Goal: Task Accomplishment & Management: Manage account settings

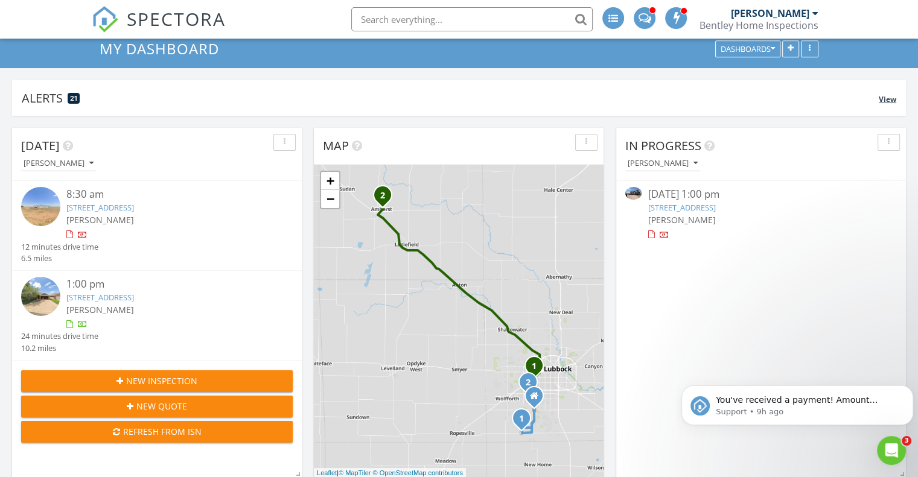
scroll to position [121, 0]
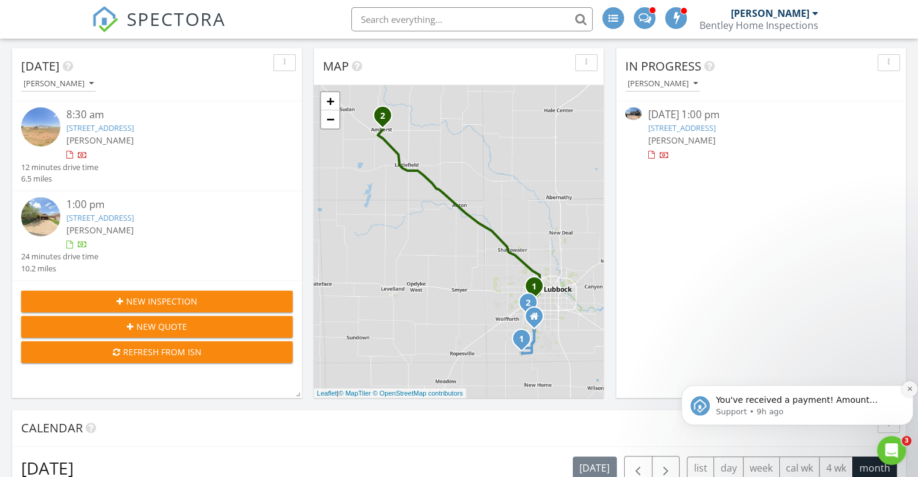
click at [910, 391] on icon "Dismiss notification" at bounding box center [910, 389] width 7 height 7
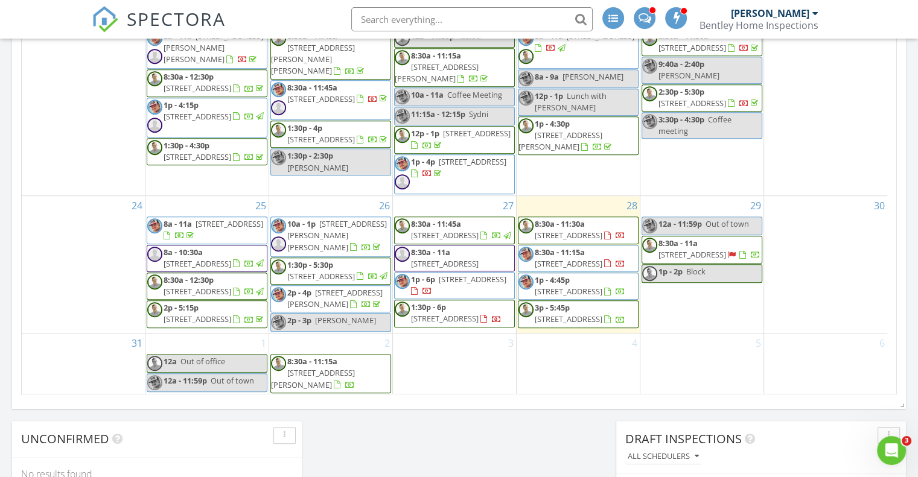
scroll to position [785, 0]
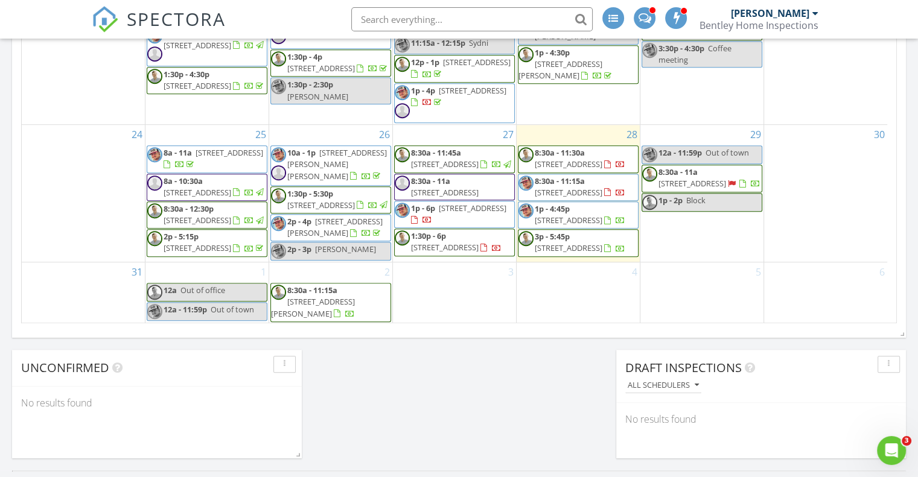
click at [557, 159] on span "5118 43rd St, Lubbock 79414" at bounding box center [569, 164] width 68 height 11
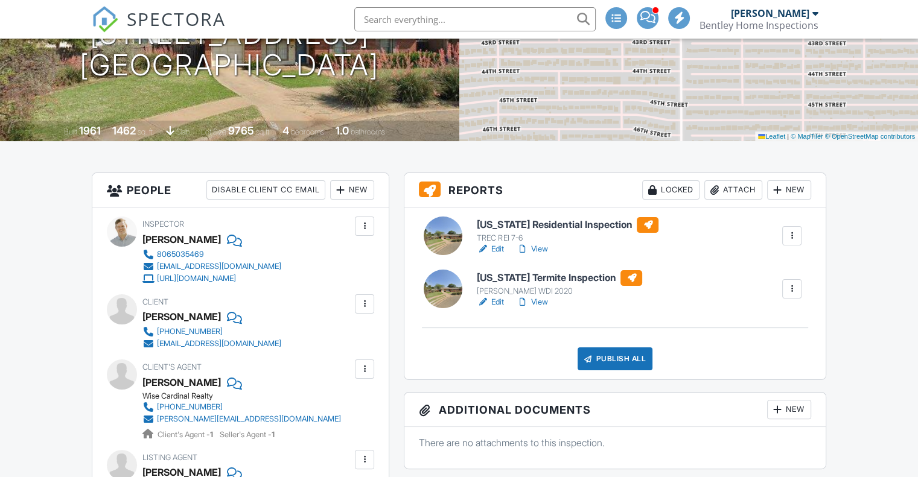
click at [365, 222] on div at bounding box center [365, 226] width 12 height 12
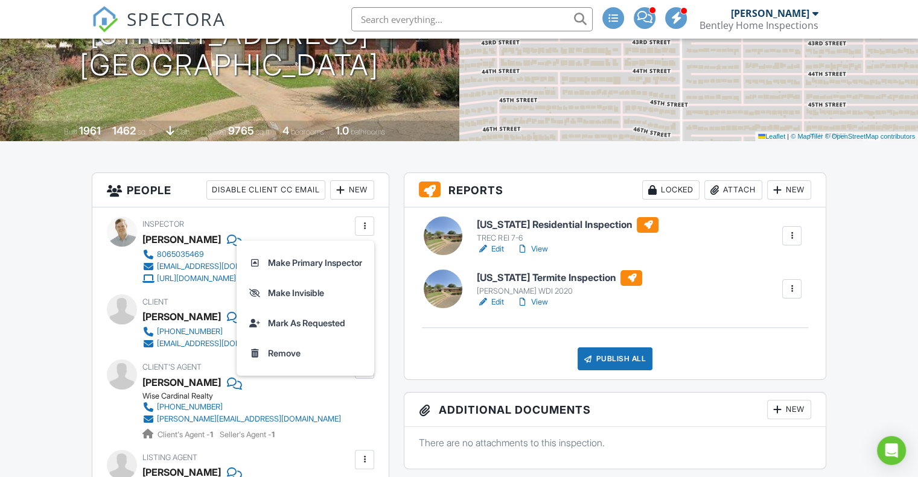
click at [357, 191] on div "New" at bounding box center [352, 189] width 44 height 19
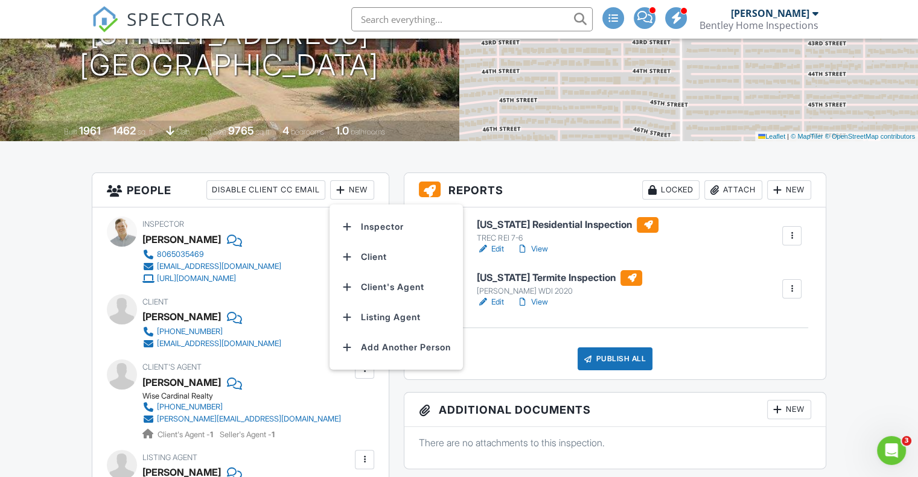
click at [373, 223] on li "Inspector" at bounding box center [396, 227] width 119 height 30
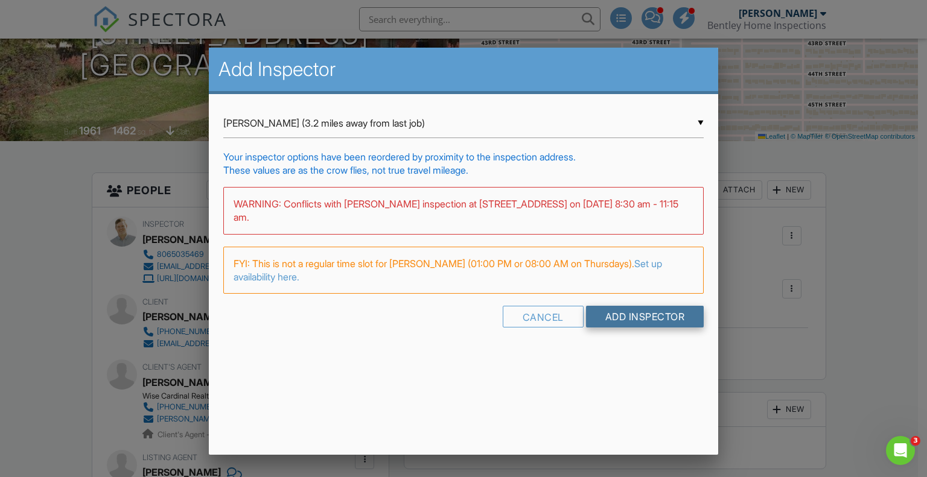
click at [624, 324] on input "Add Inspector" at bounding box center [645, 317] width 118 height 22
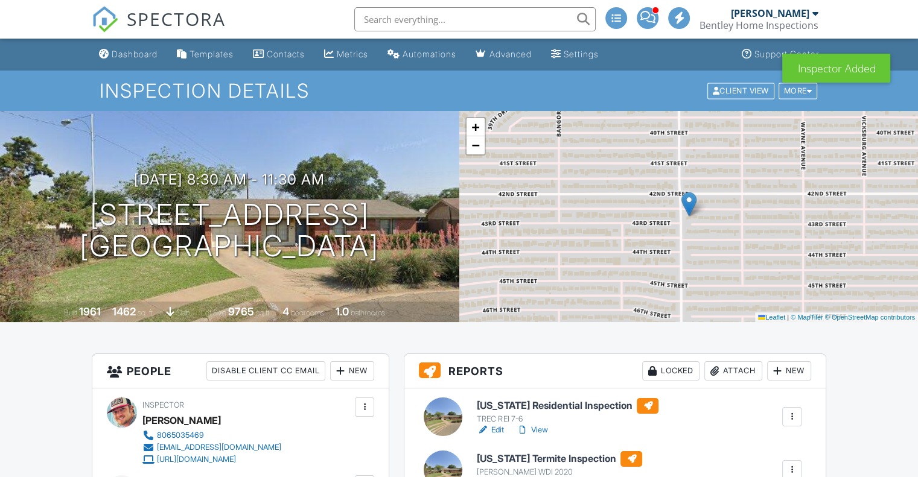
click at [354, 372] on div "New" at bounding box center [352, 371] width 44 height 19
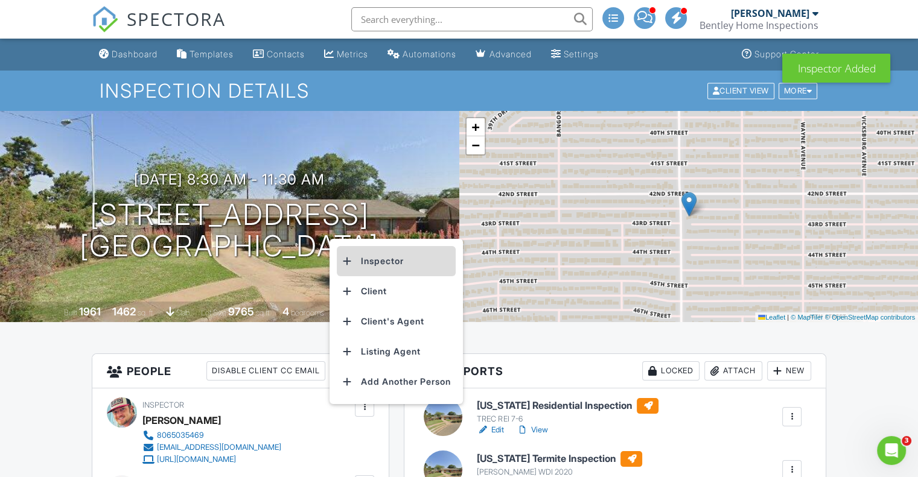
click at [393, 259] on li "Inspector" at bounding box center [396, 261] width 119 height 30
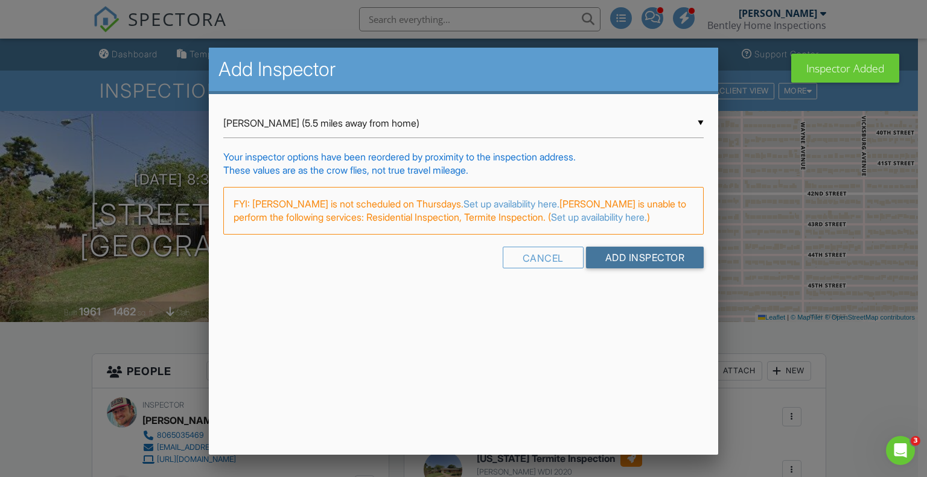
click at [618, 258] on input "Add Inspector" at bounding box center [645, 258] width 118 height 22
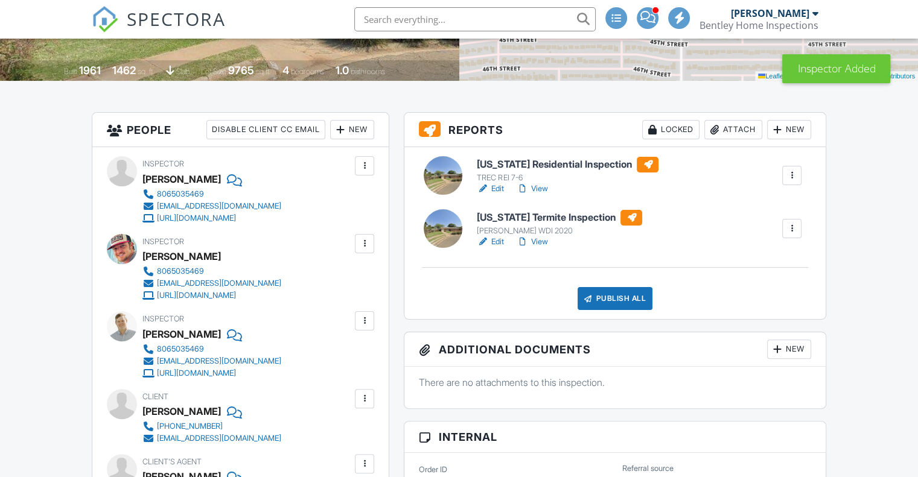
click at [366, 320] on div at bounding box center [365, 321] width 12 height 12
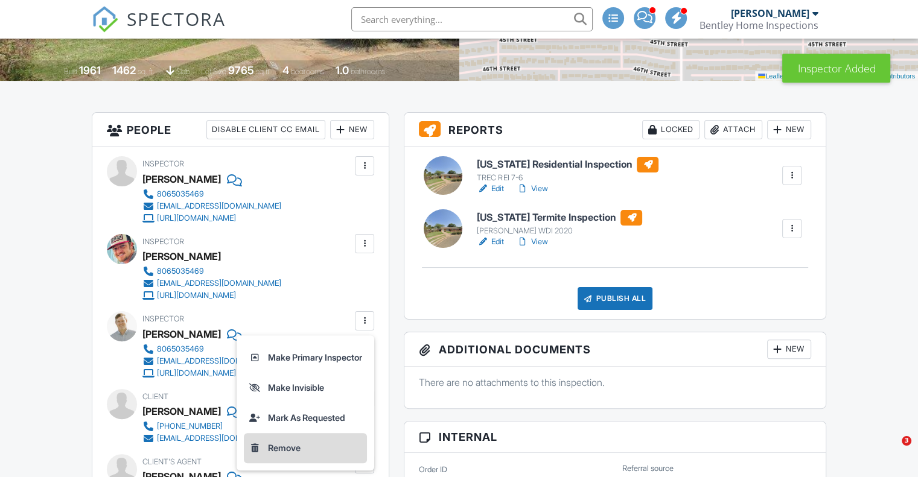
click at [270, 446] on li "Remove" at bounding box center [305, 448] width 123 height 30
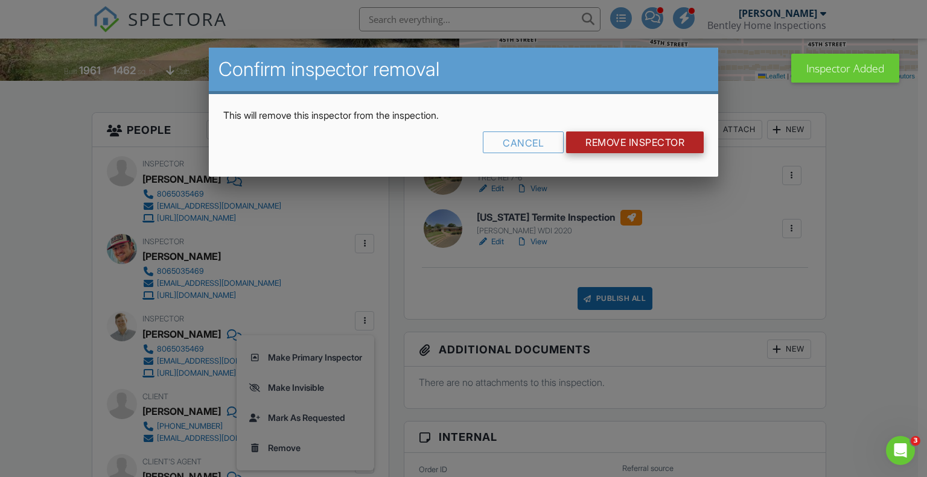
click at [600, 144] on input "Remove Inspector" at bounding box center [635, 143] width 138 height 22
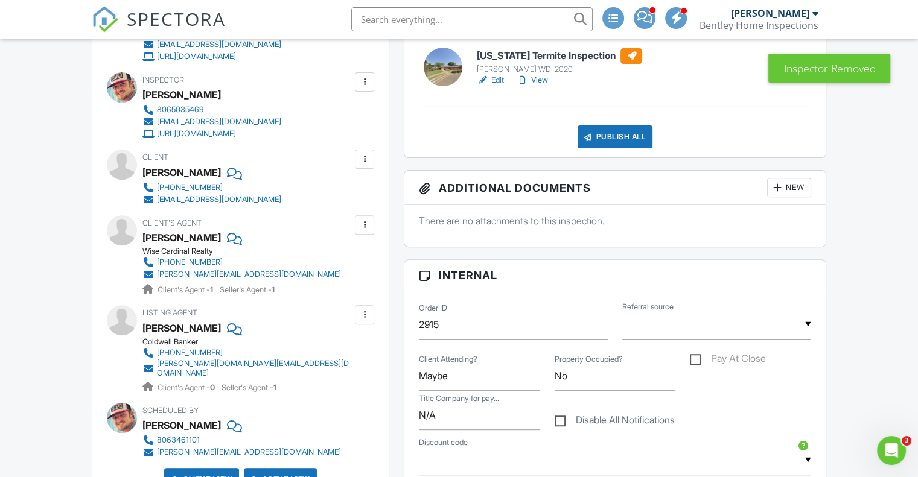
scroll to position [483, 0]
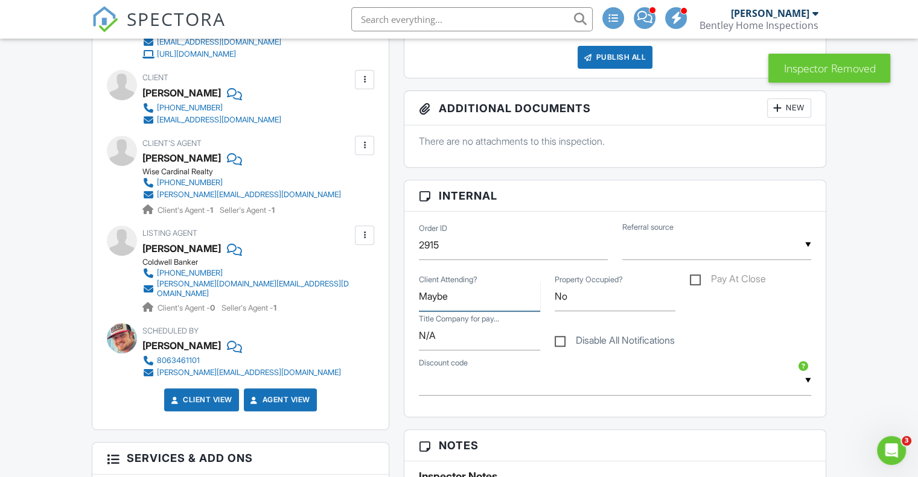
drag, startPoint x: 460, startPoint y: 303, endPoint x: 410, endPoint y: 299, distance: 49.7
click at [410, 299] on div "Order ID 2915 ▼ Real Estate Agent Internet Search Relocation Company Past Custo…" at bounding box center [614, 314] width 421 height 205
type input "Yes"
click at [396, 212] on div "People Disable Client CC Email New Inspector Client Client's Agent Listing Agen…" at bounding box center [240, 460] width 312 height 1178
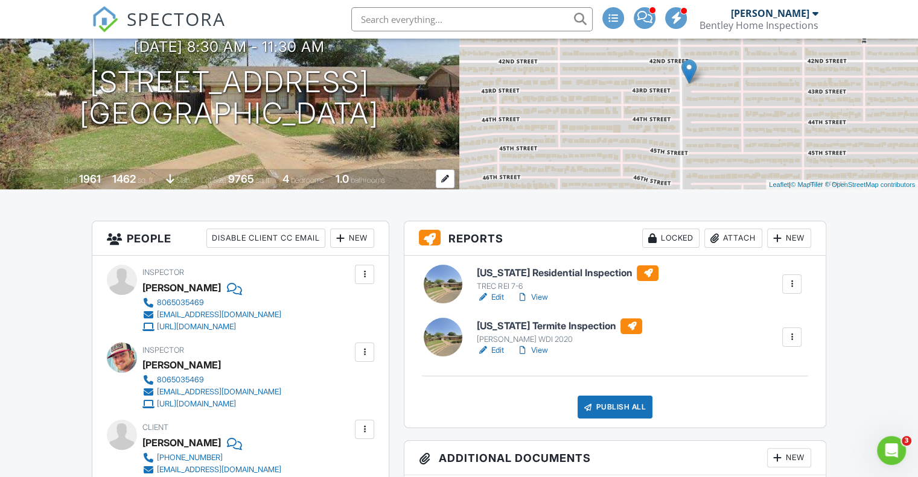
scroll to position [0, 0]
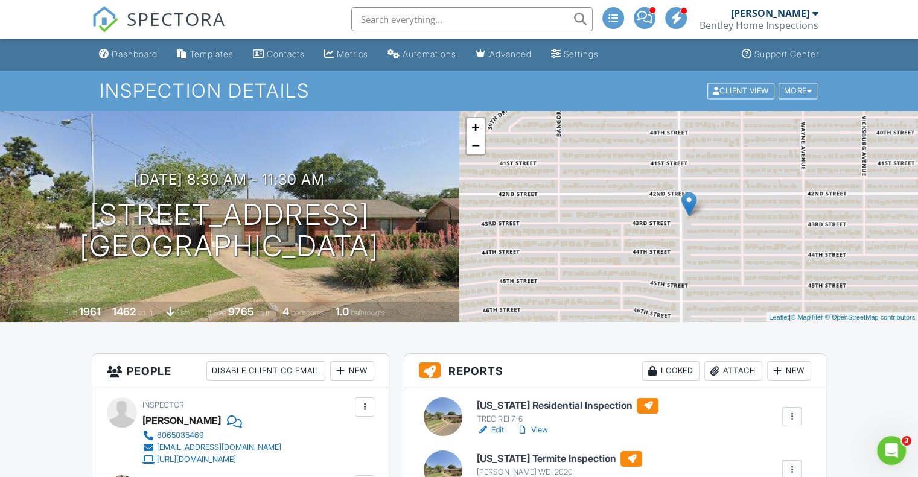
click at [193, 16] on span "SPECTORA" at bounding box center [176, 18] width 99 height 25
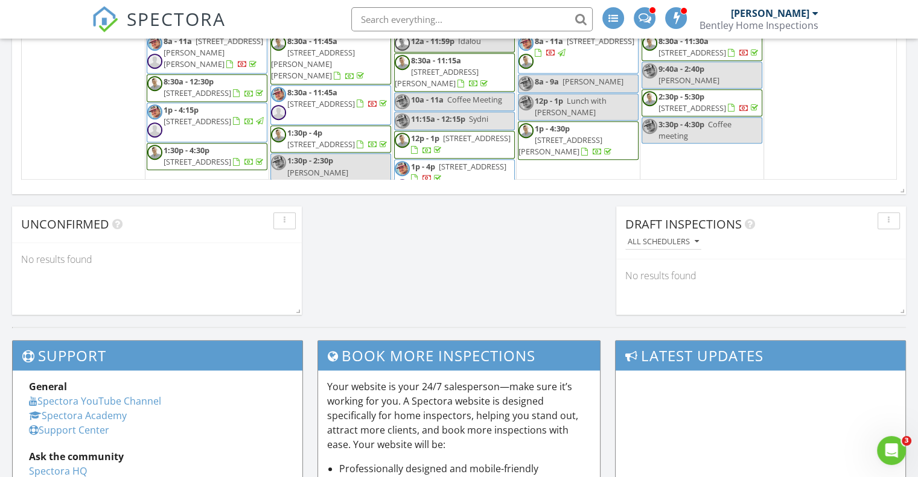
scroll to position [543, 0]
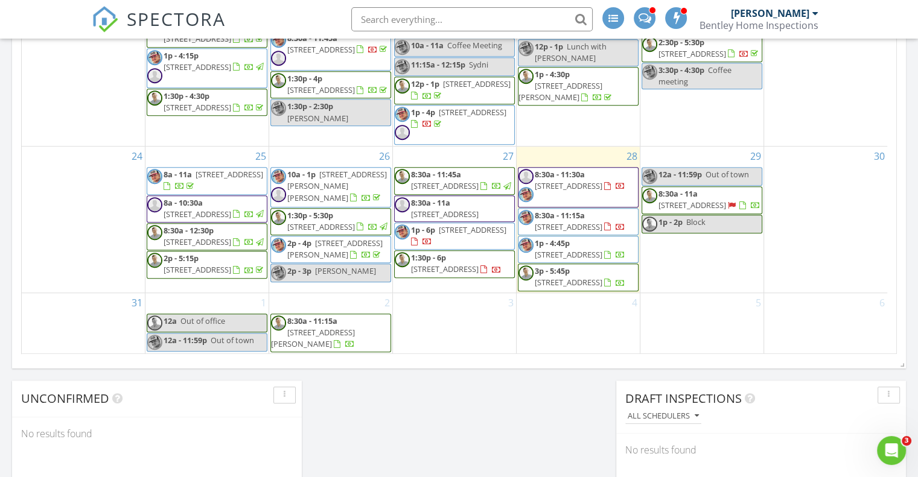
scroll to position [747, 0]
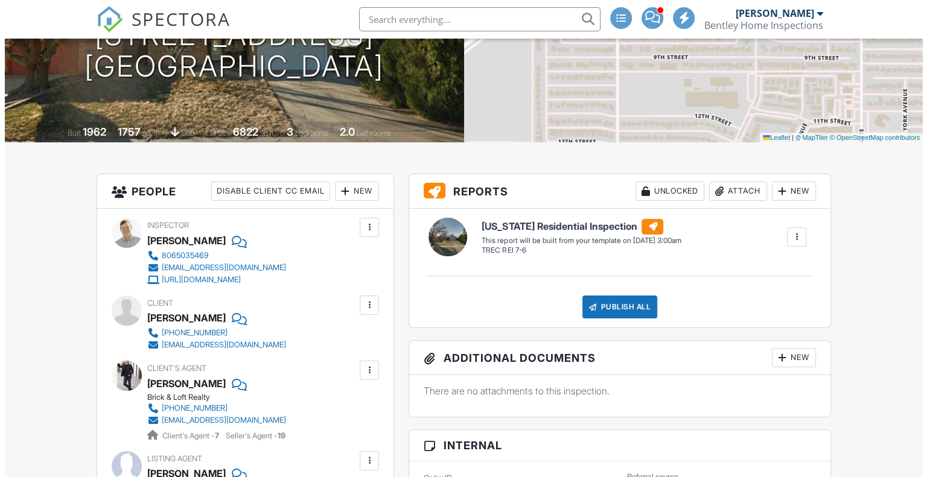
scroll to position [60, 0]
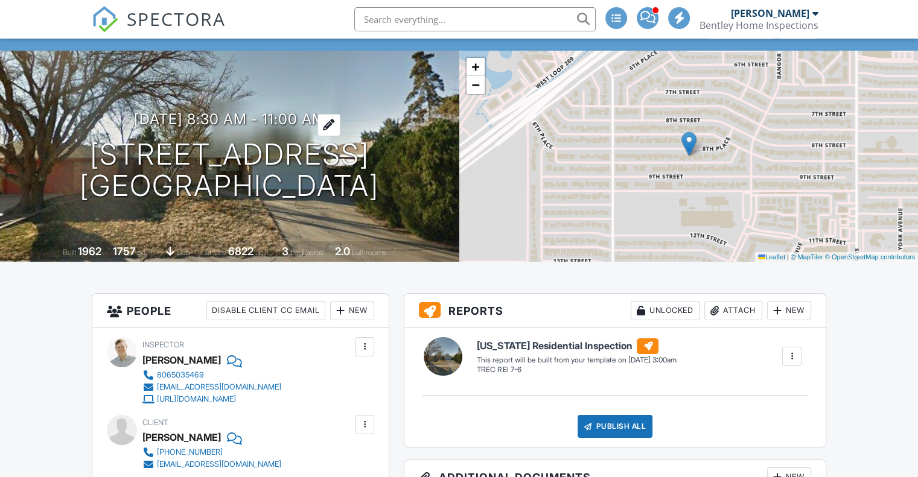
click at [260, 120] on h3 "08/29/2025 8:30 am - 11:00 am" at bounding box center [229, 119] width 191 height 16
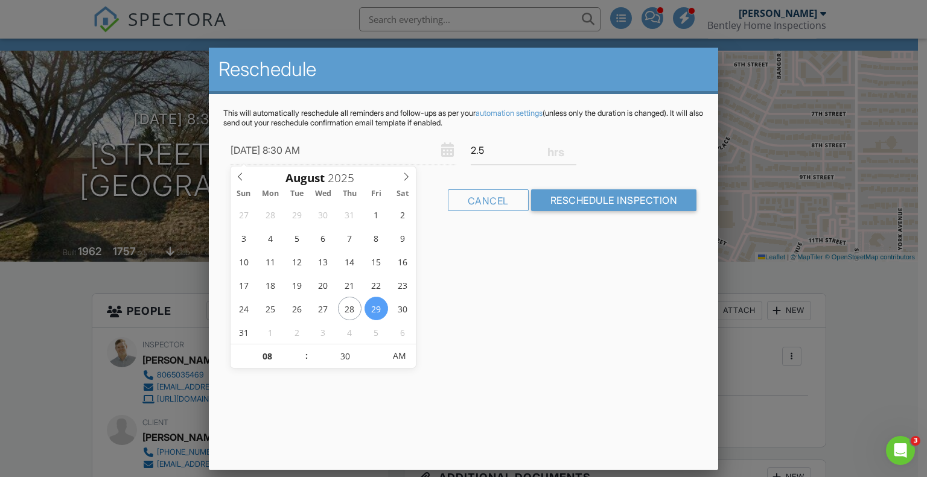
scroll to position [0, 0]
type input "08/28/2025 8:30 AM"
type input "01"
type input "08/28/2025 1:30 AM"
type input "11"
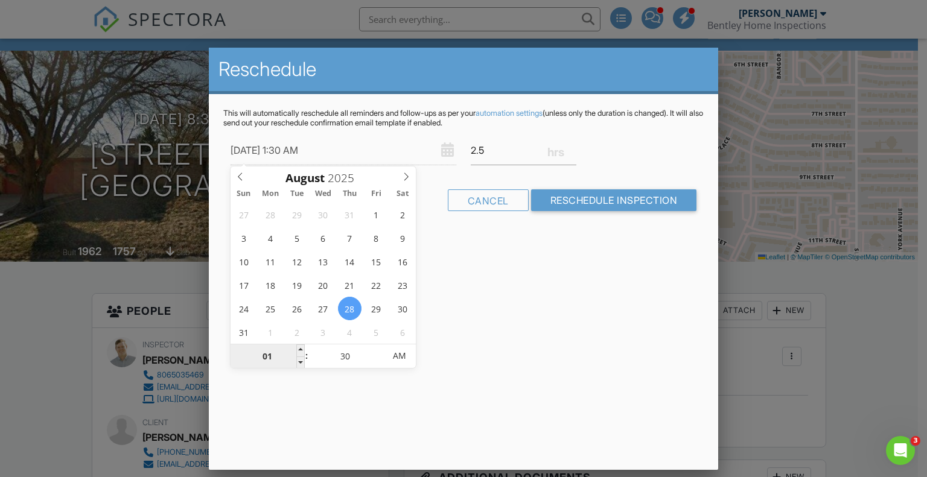
type input "08/28/2025 11:30 AM"
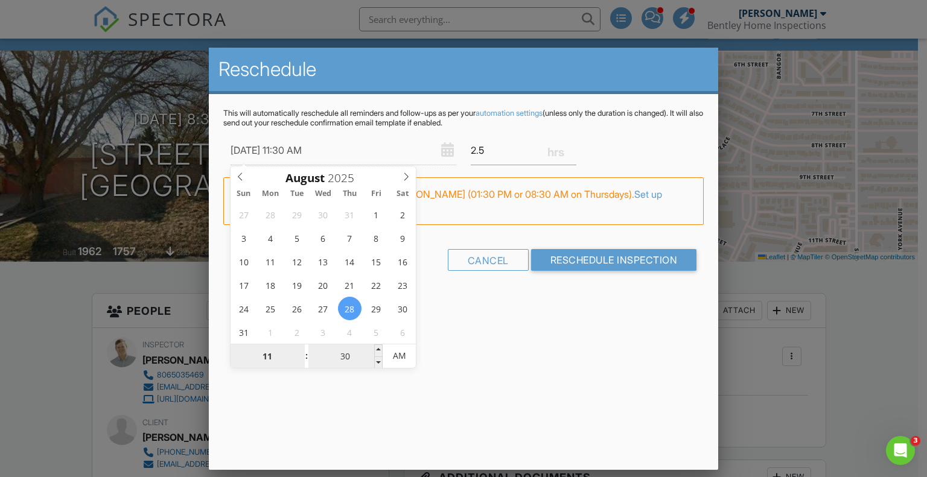
type input "11"
click at [357, 355] on input "30" at bounding box center [345, 357] width 74 height 24
type input "00"
type input "[DATE] 11:00 AM"
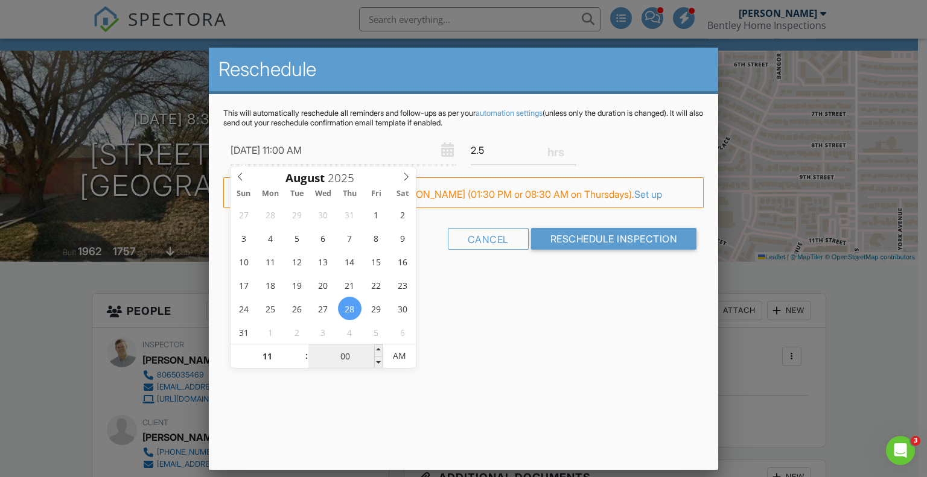
type input "00"
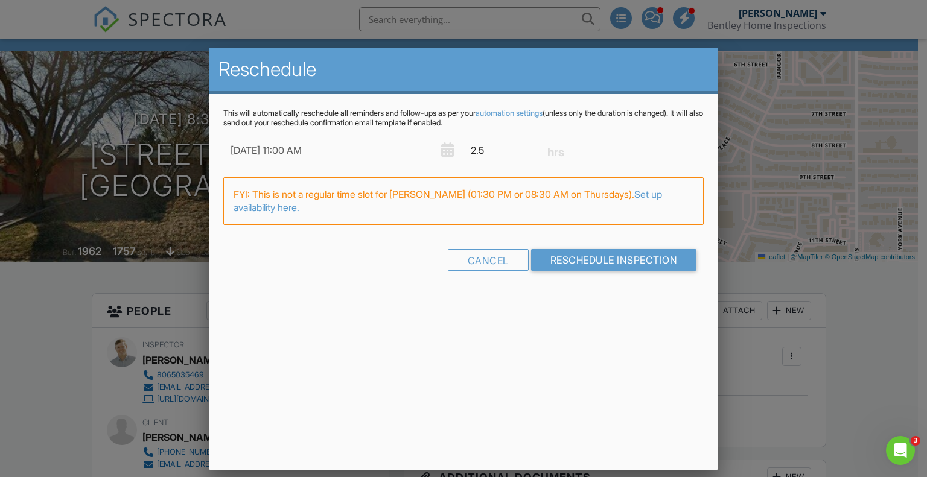
click at [441, 320] on div "Reschedule This will automatically reschedule all reminders and follow-ups as p…" at bounding box center [464, 259] width 510 height 422
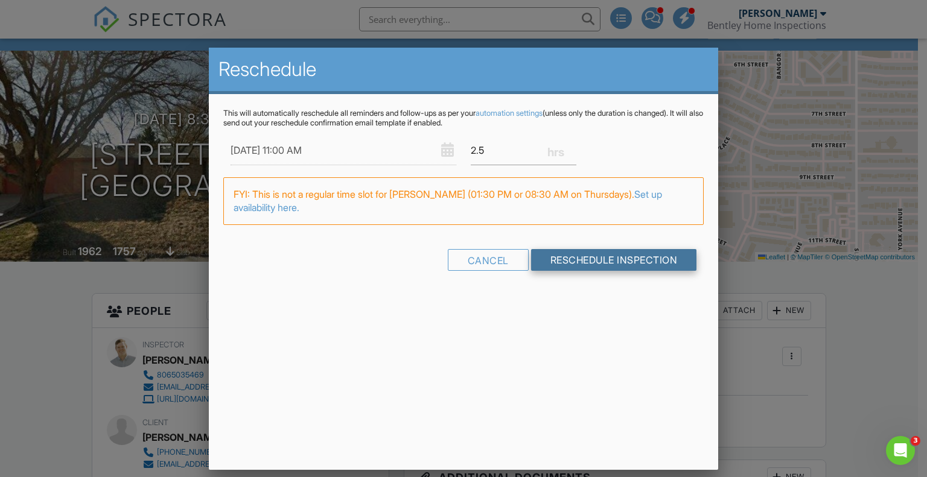
click at [558, 265] on input "Reschedule Inspection" at bounding box center [614, 260] width 166 height 22
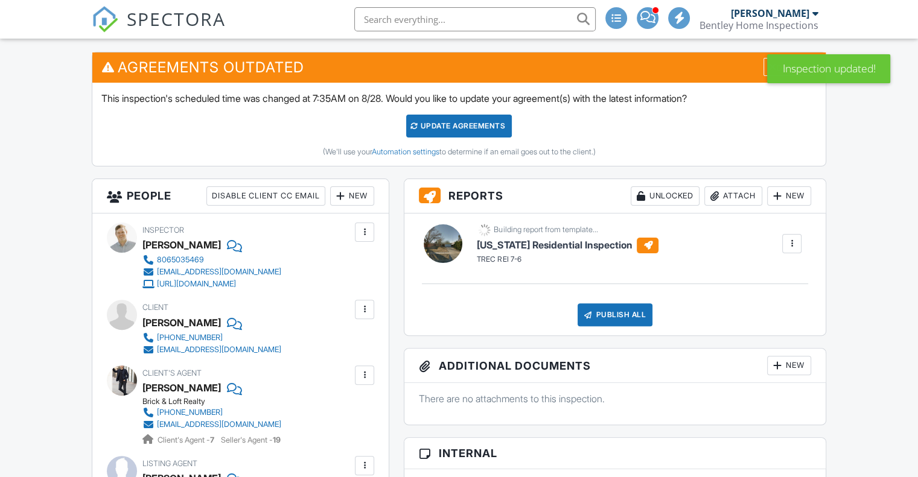
scroll to position [302, 0]
click at [355, 200] on div "New" at bounding box center [352, 195] width 44 height 19
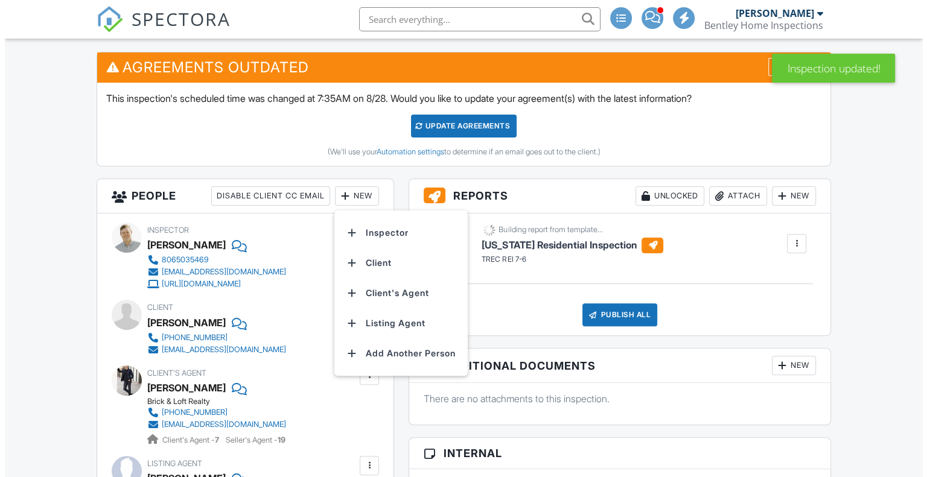
scroll to position [0, 0]
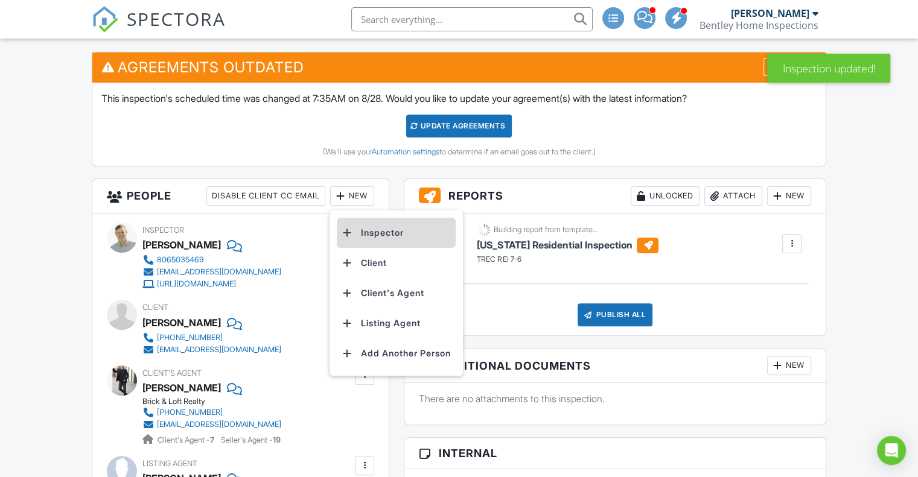
click at [372, 233] on li "Inspector" at bounding box center [396, 233] width 119 height 30
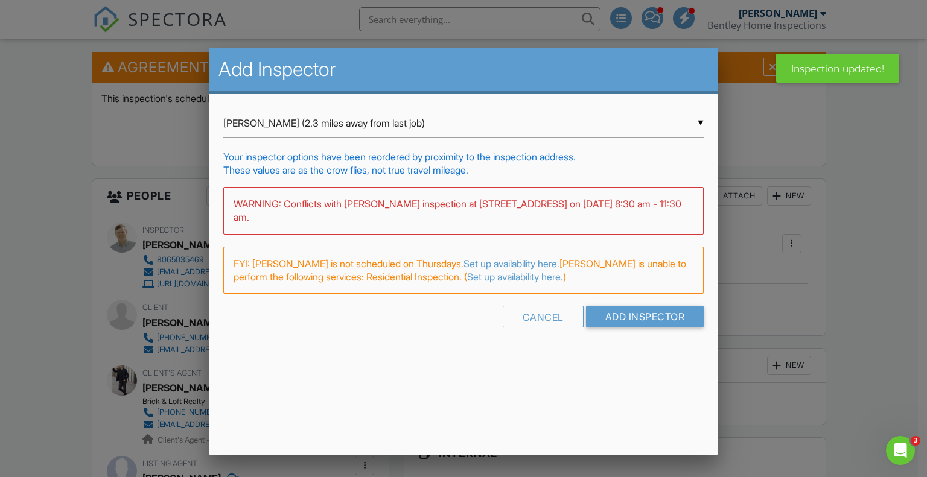
click at [482, 127] on div "▼ [PERSON_NAME] (2.3 miles away from last job) [PERSON_NAME] (2.3 miles away fr…" at bounding box center [463, 124] width 481 height 30
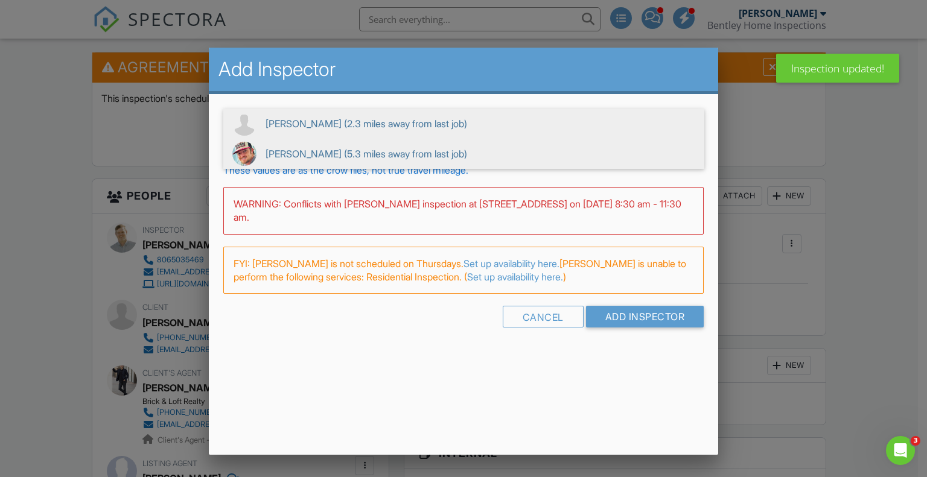
click at [409, 155] on span "[PERSON_NAME] (5.3 miles away from last job)" at bounding box center [463, 154] width 481 height 30
type input "[PERSON_NAME] (5.3 miles away from last job)"
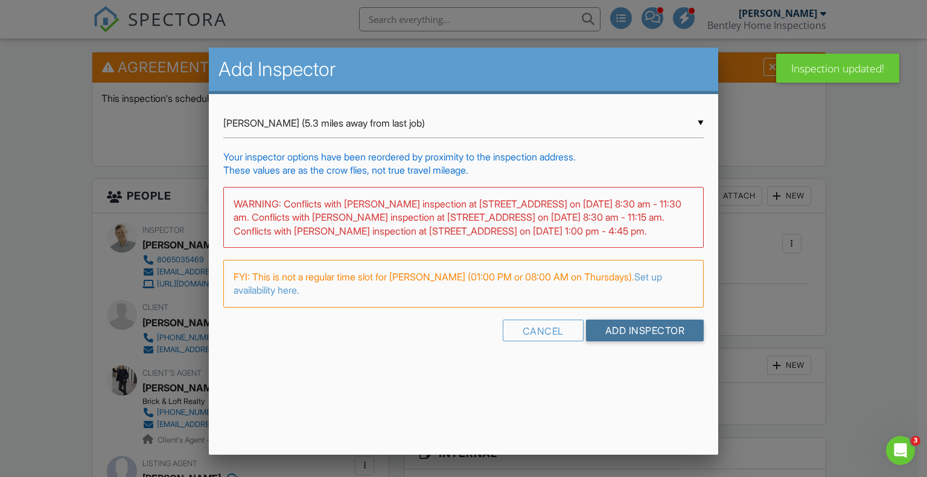
drag, startPoint x: 631, startPoint y: 330, endPoint x: 621, endPoint y: 323, distance: 12.1
click at [630, 329] on input "Add Inspector" at bounding box center [645, 331] width 118 height 22
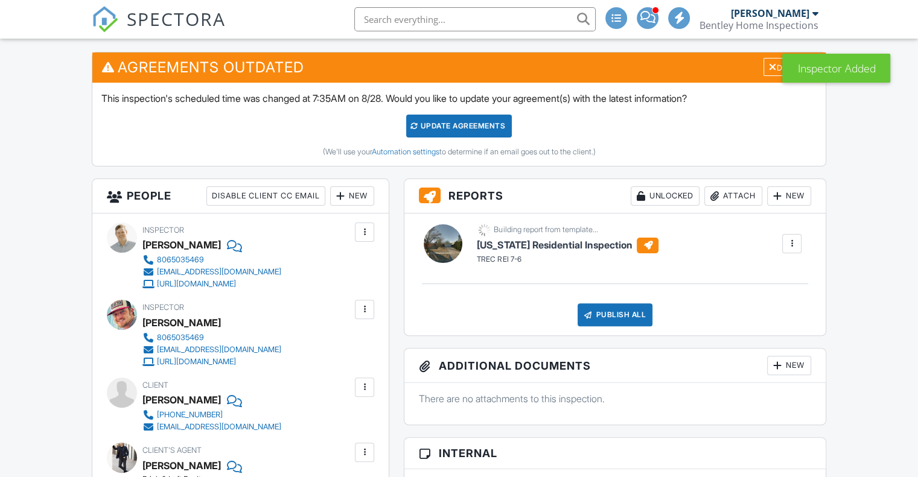
click at [367, 233] on div at bounding box center [365, 232] width 12 height 12
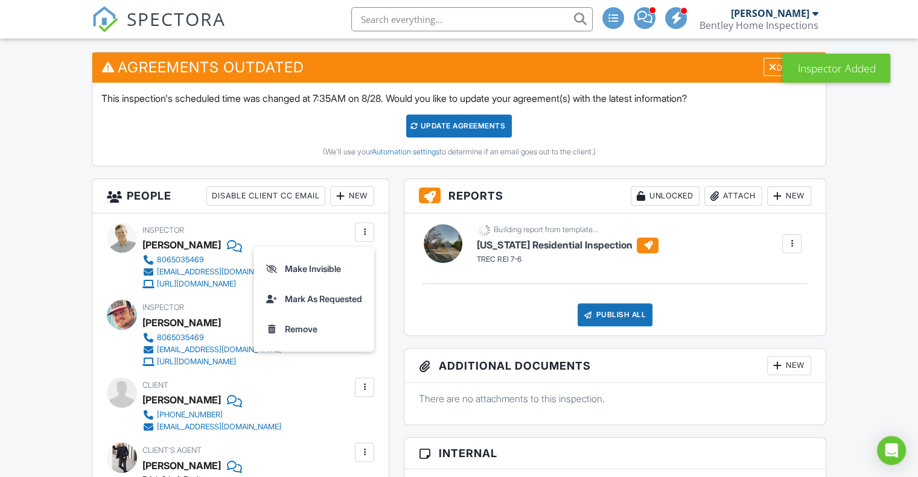
click at [303, 327] on li "Remove" at bounding box center [314, 329] width 106 height 30
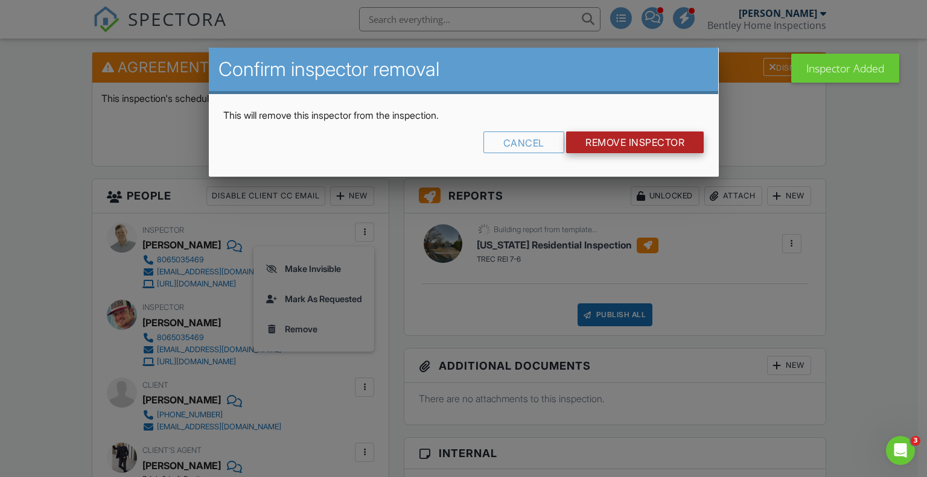
click at [637, 145] on input "Remove Inspector" at bounding box center [635, 143] width 138 height 22
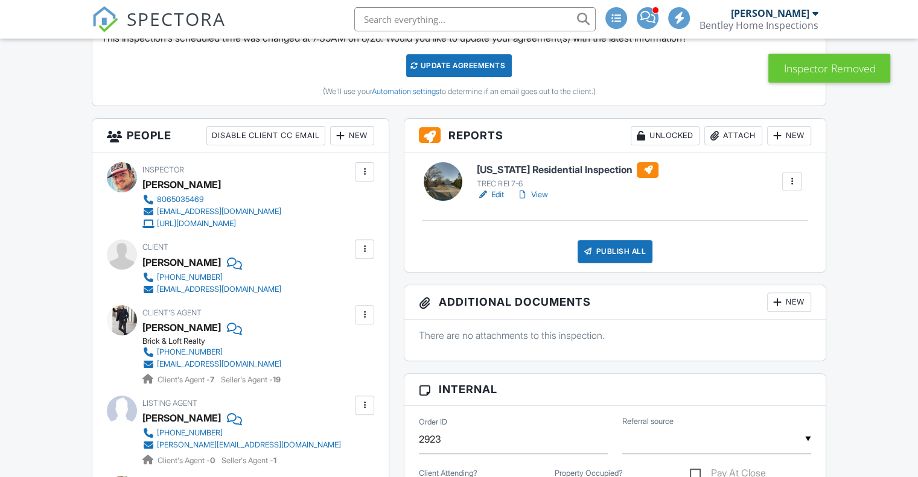
click at [359, 140] on div "New" at bounding box center [352, 135] width 44 height 19
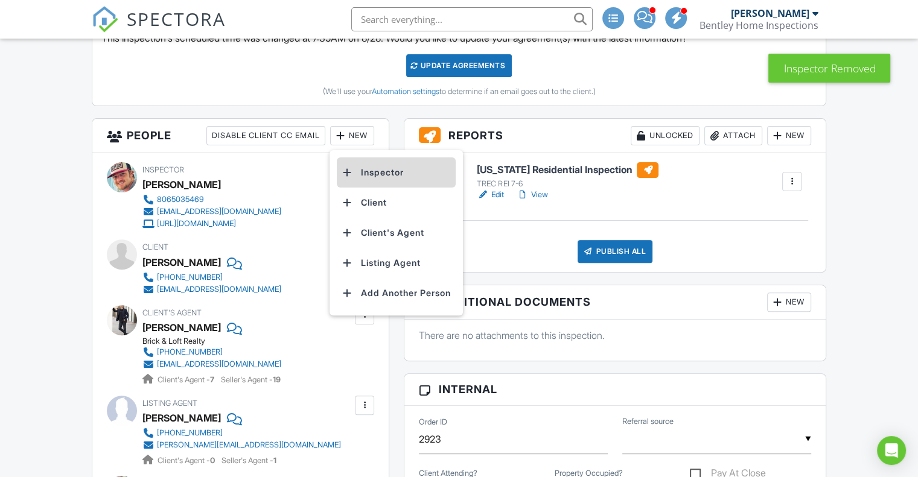
click at [377, 175] on li "Inspector" at bounding box center [396, 173] width 119 height 30
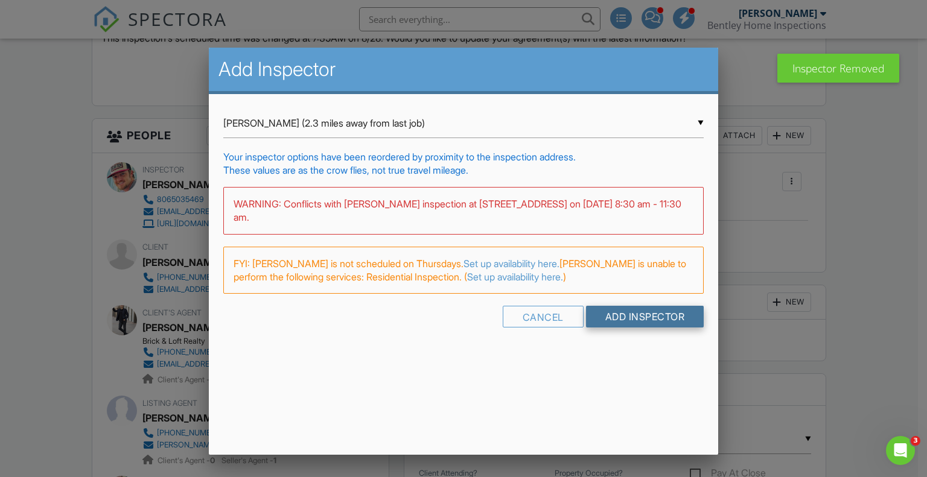
click at [637, 306] on input "Add Inspector" at bounding box center [645, 317] width 118 height 22
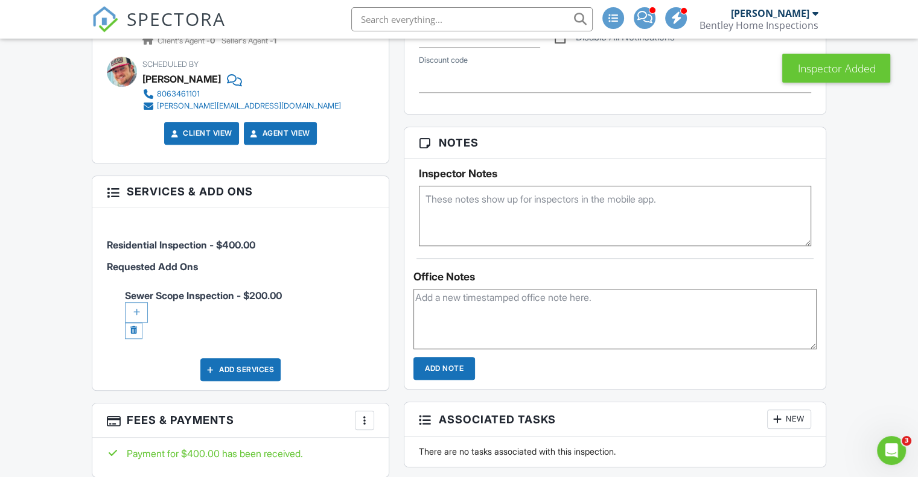
scroll to position [845, 0]
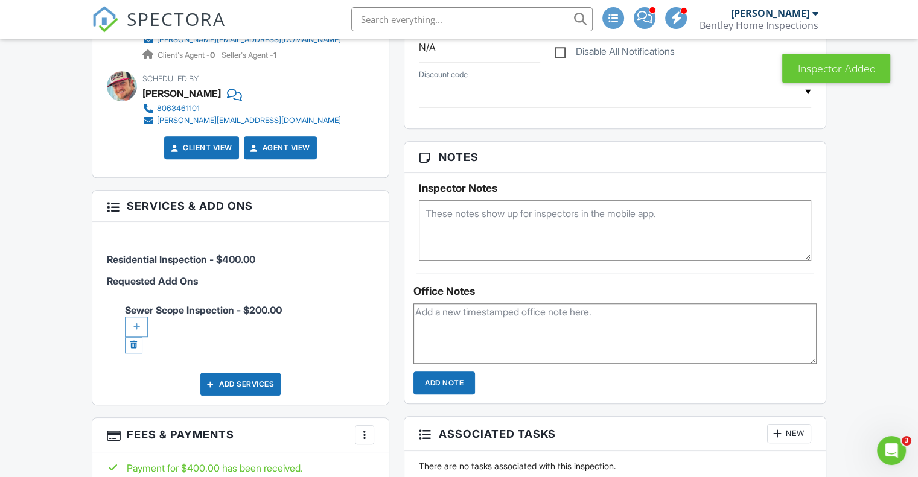
click at [137, 318] on div at bounding box center [136, 327] width 23 height 21
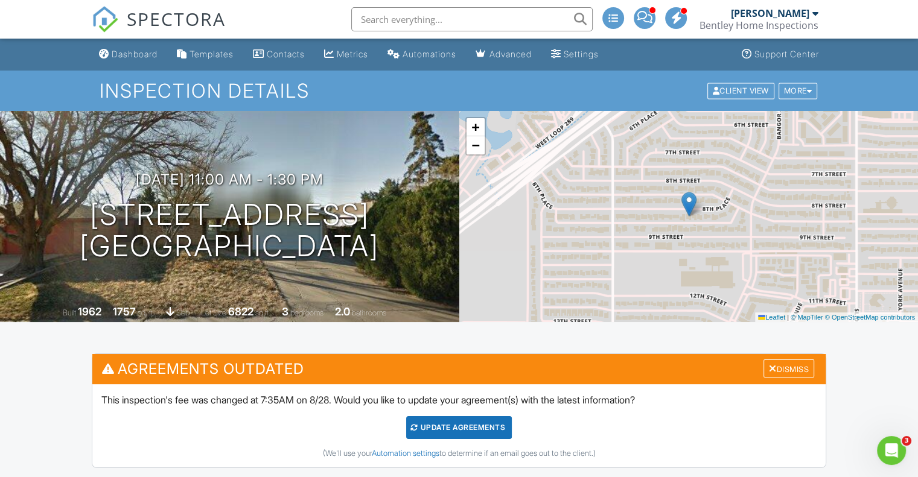
click at [216, 16] on span "SPECTORA" at bounding box center [176, 18] width 99 height 25
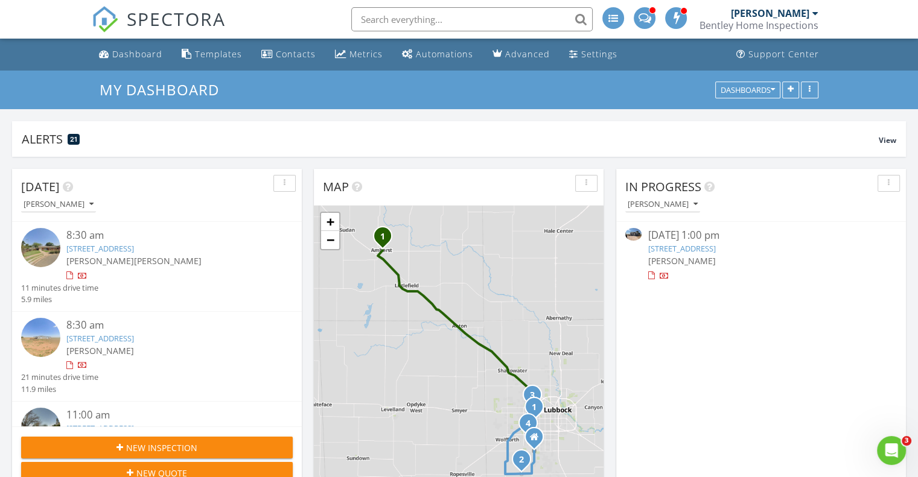
click at [134, 250] on link "[STREET_ADDRESS]" at bounding box center [100, 248] width 68 height 11
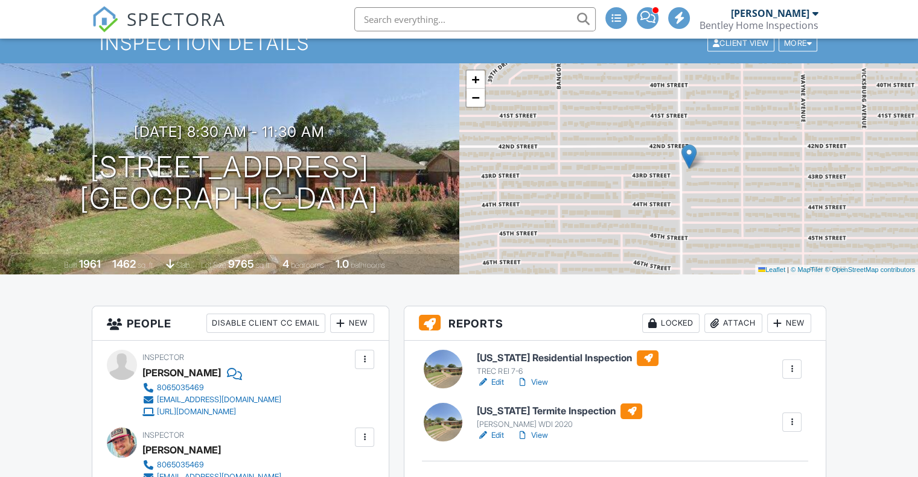
click at [495, 430] on link "Edit" at bounding box center [490, 436] width 27 height 12
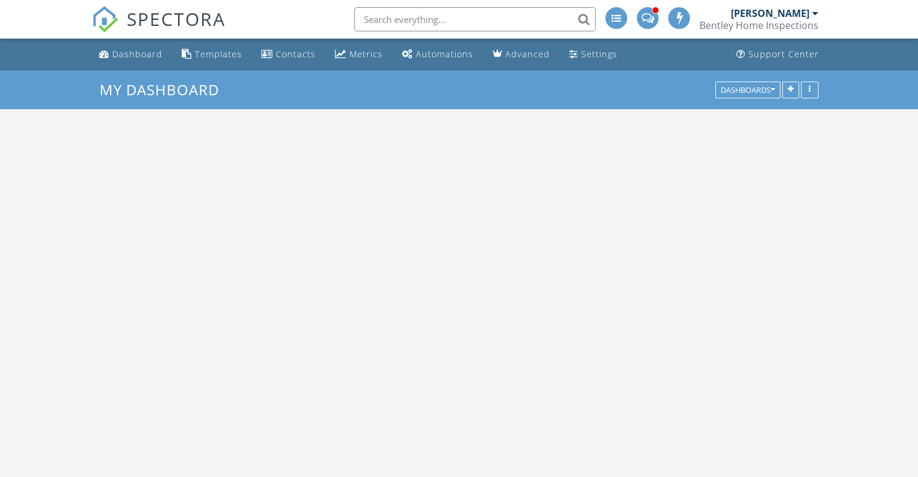
scroll to position [1117, 937]
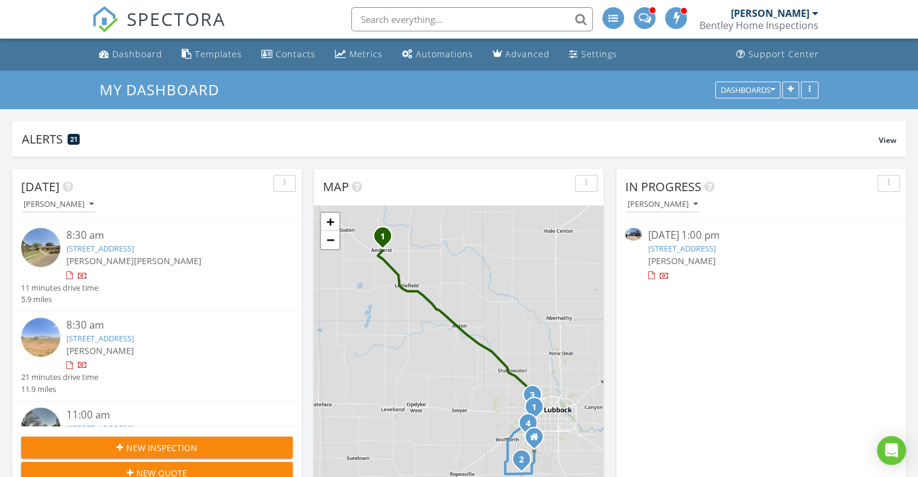
click at [128, 250] on link "5118 43rd St, Lubbock, TX 79414" at bounding box center [100, 248] width 68 height 11
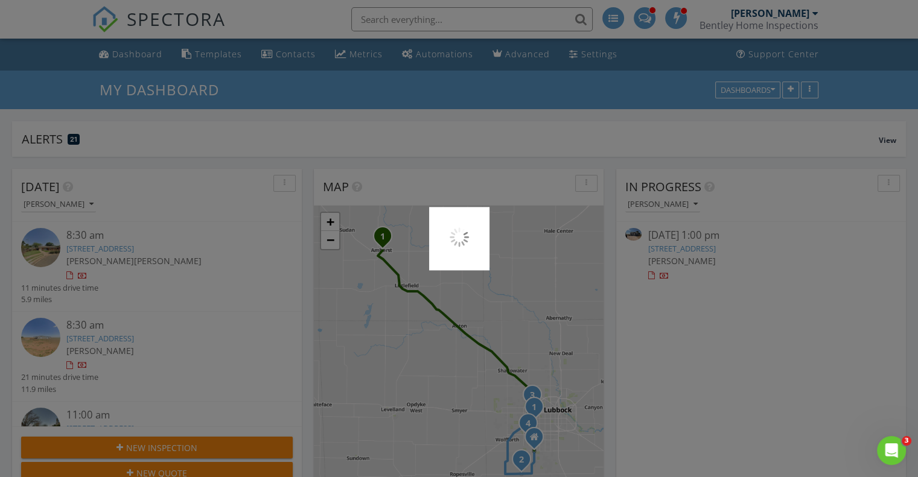
scroll to position [0, 0]
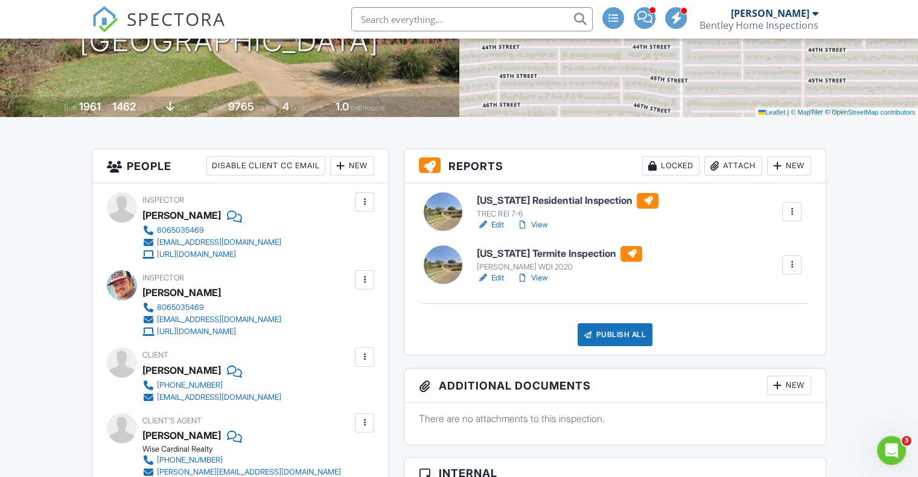
scroll to position [241, 0]
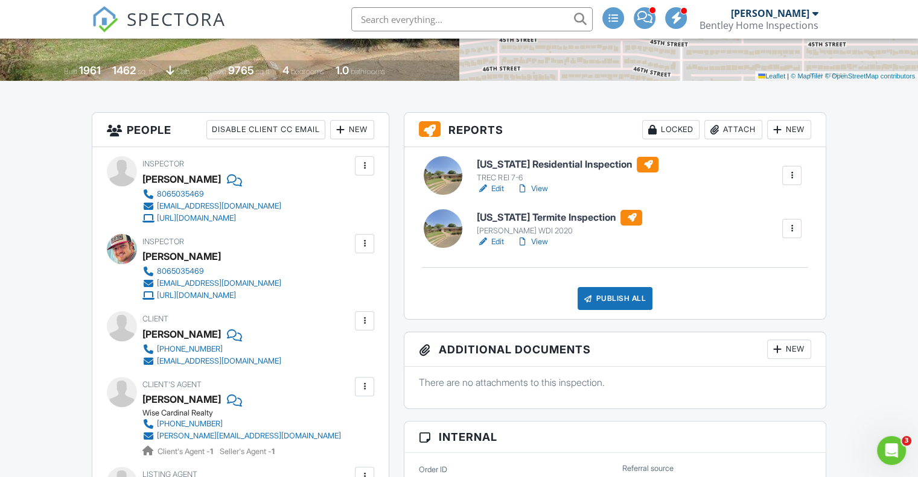
click at [504, 241] on link "Edit" at bounding box center [490, 242] width 27 height 12
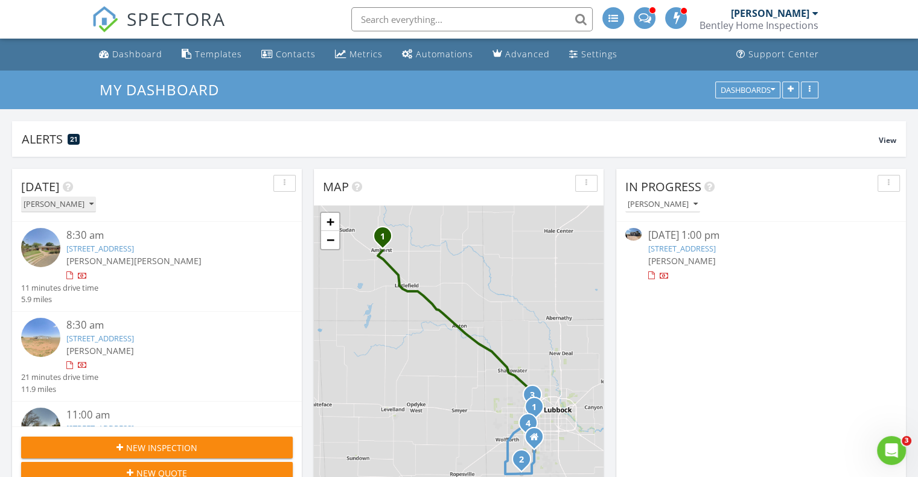
click at [75, 209] on button "[PERSON_NAME]" at bounding box center [58, 205] width 75 height 16
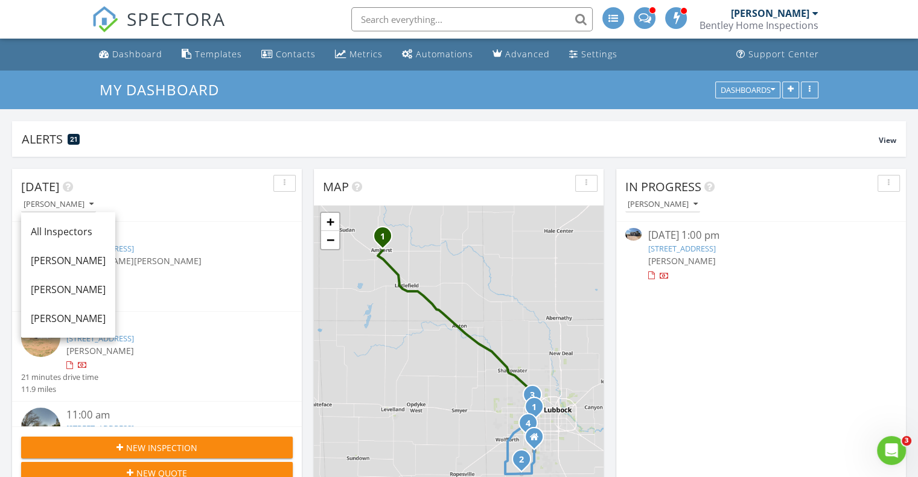
click at [64, 299] on link "[PERSON_NAME]" at bounding box center [68, 289] width 94 height 29
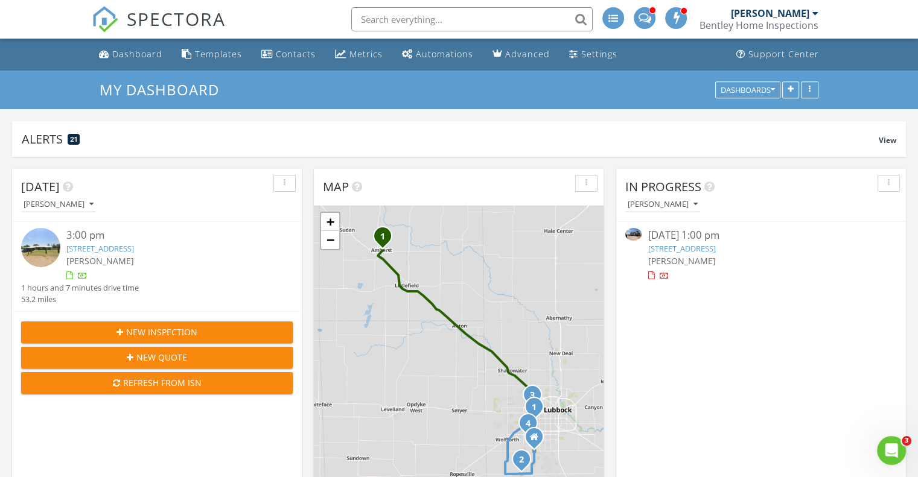
drag, startPoint x: 113, startPoint y: 272, endPoint x: 118, endPoint y: 248, distance: 24.2
click at [118, 248] on link "401 Wood Ave, Amherst, TX 79312" at bounding box center [100, 248] width 68 height 11
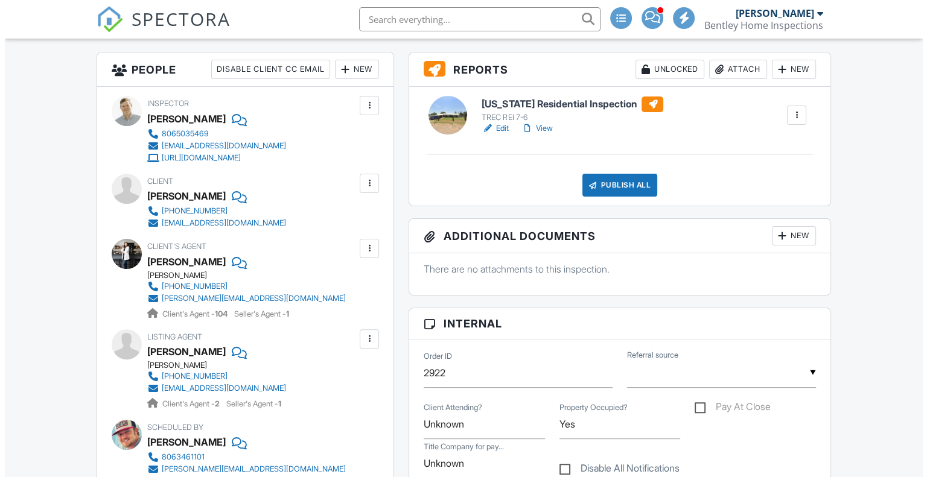
scroll to position [181, 0]
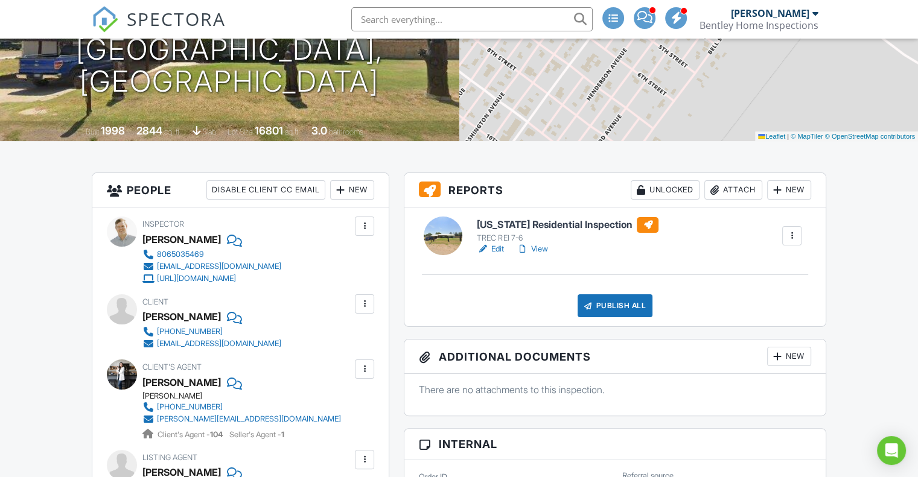
click at [360, 221] on div at bounding box center [365, 226] width 12 height 12
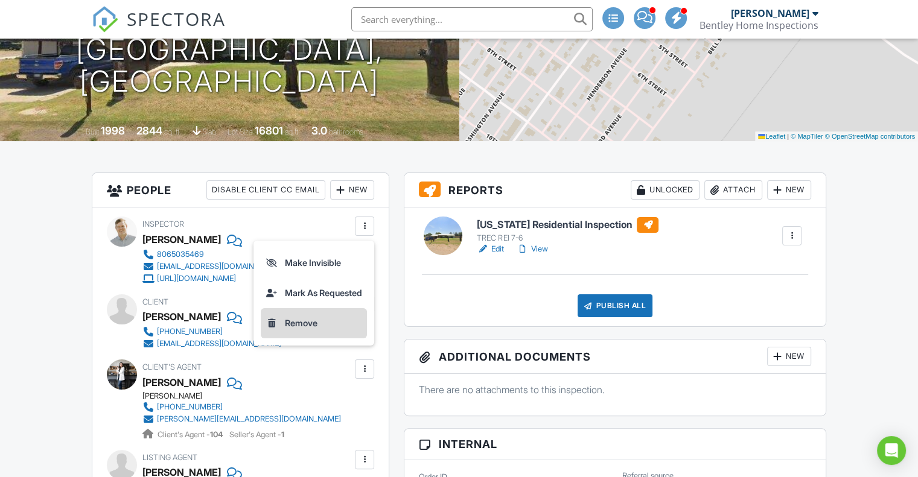
click at [305, 327] on li "Remove" at bounding box center [314, 323] width 106 height 30
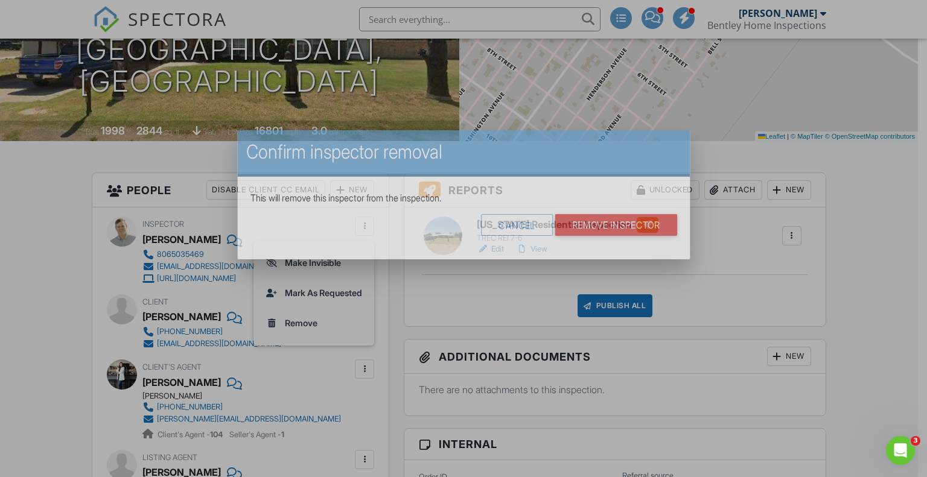
scroll to position [0, 0]
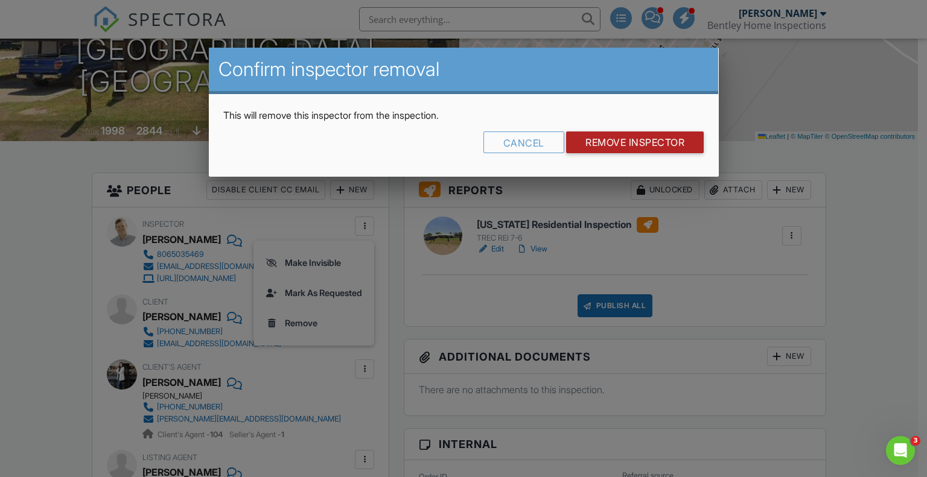
drag, startPoint x: 606, startPoint y: 138, endPoint x: 601, endPoint y: 142, distance: 6.4
click at [607, 138] on input "Remove Inspector" at bounding box center [635, 143] width 138 height 22
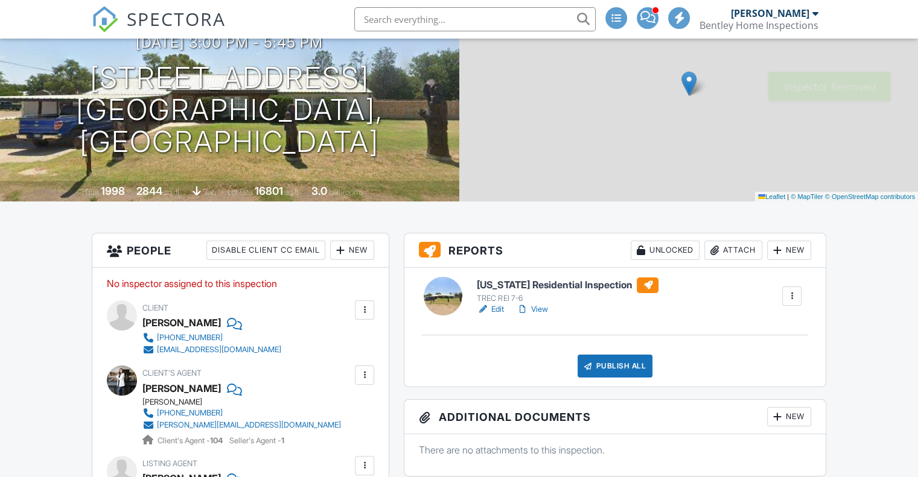
click at [358, 257] on div "New" at bounding box center [352, 250] width 44 height 19
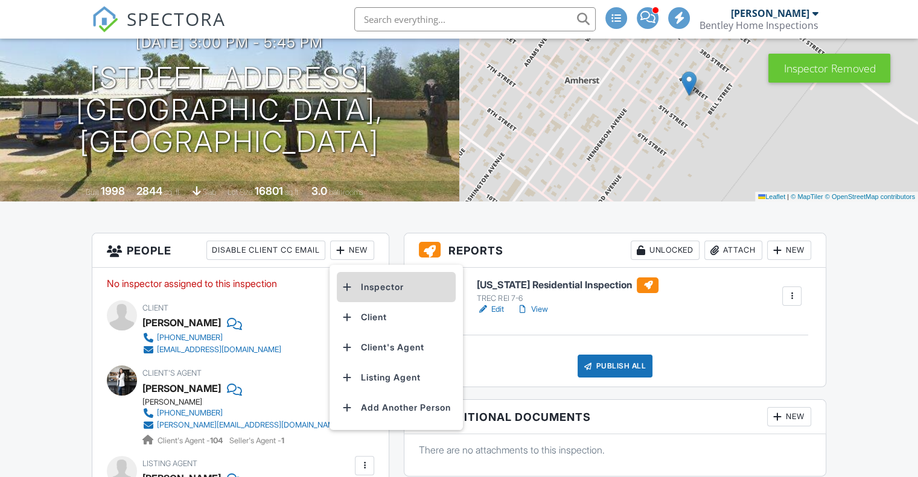
click at [369, 285] on li "Inspector" at bounding box center [396, 287] width 119 height 30
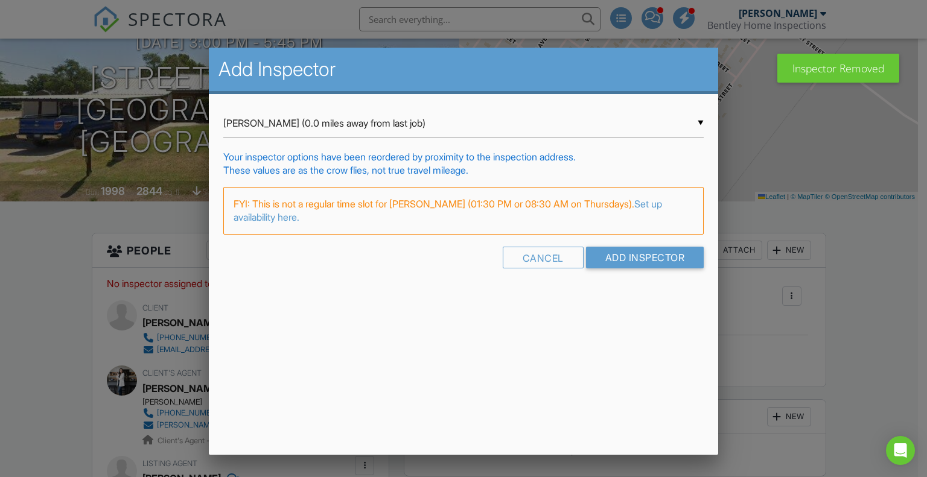
click at [462, 131] on div "▼ Jimmy Martin (0.0 miles away from last job) Jimmy Martin (0.0 miles away from…" at bounding box center [463, 124] width 481 height 30
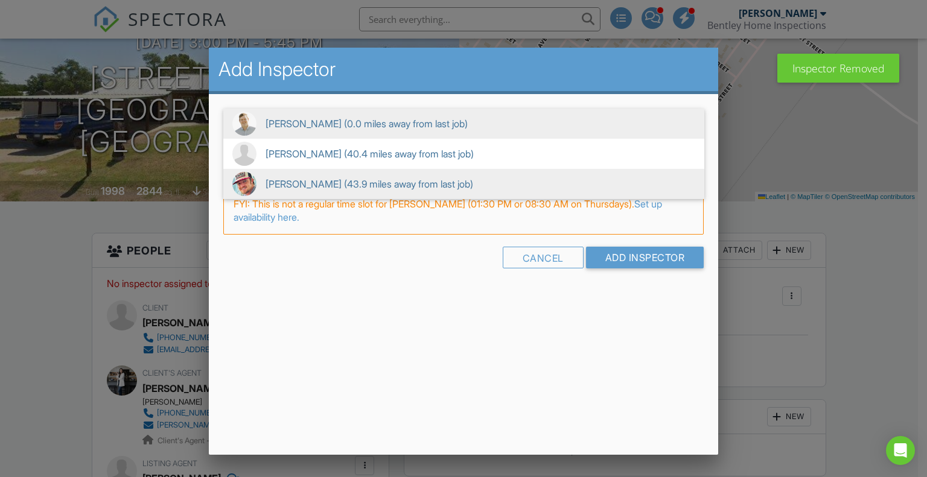
click at [354, 179] on span "Andy Bentley (43.9 miles away from last job)" at bounding box center [463, 184] width 481 height 30
type input "Andy Bentley (43.9 miles away from last job)"
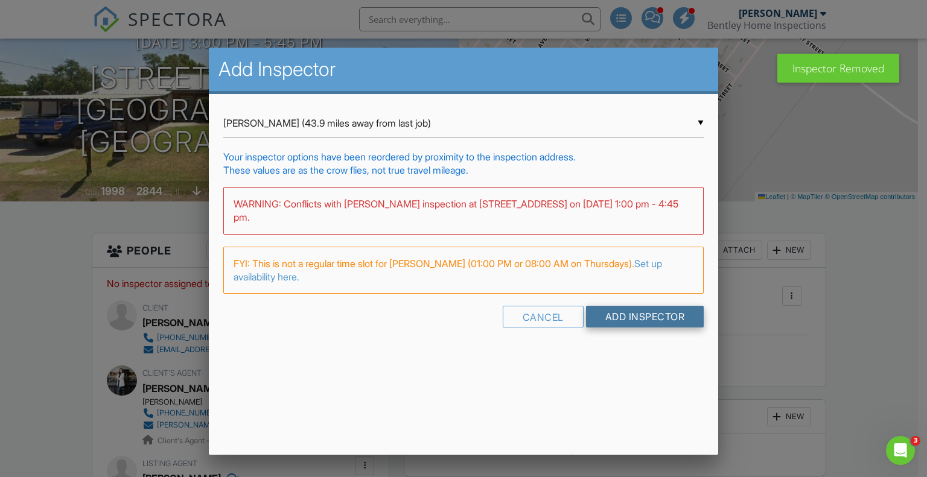
click at [634, 314] on input "Add Inspector" at bounding box center [645, 317] width 118 height 22
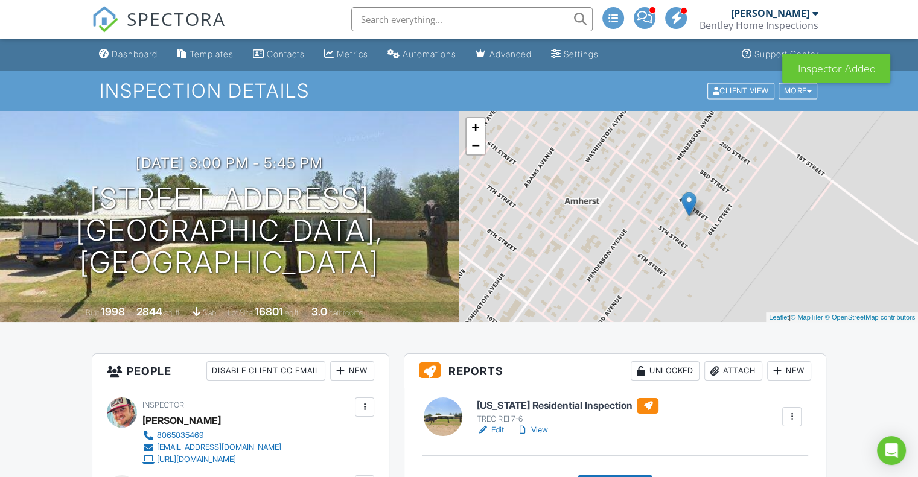
click at [137, 24] on span "SPECTORA" at bounding box center [176, 18] width 99 height 25
